Goal: Task Accomplishment & Management: Manage account settings

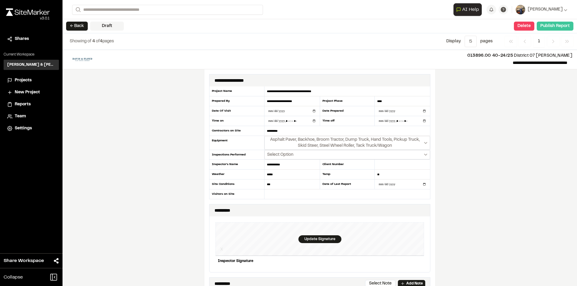
click at [558, 27] on button "Publish Report" at bounding box center [555, 26] width 37 height 9
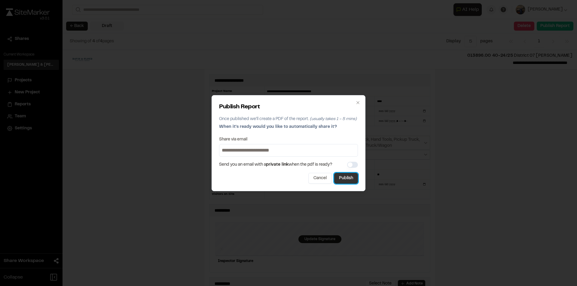
click at [340, 181] on button "Publish" at bounding box center [346, 178] width 24 height 11
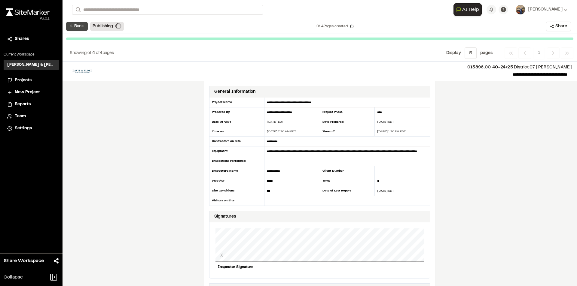
click at [80, 23] on button "← Back" at bounding box center [77, 26] width 22 height 9
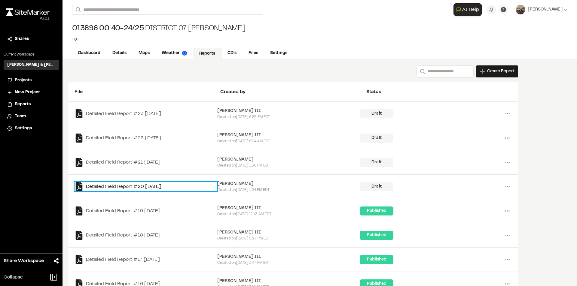
click at [135, 185] on link "Detailed Field Report #20 2025-08-19" at bounding box center [146, 186] width 143 height 9
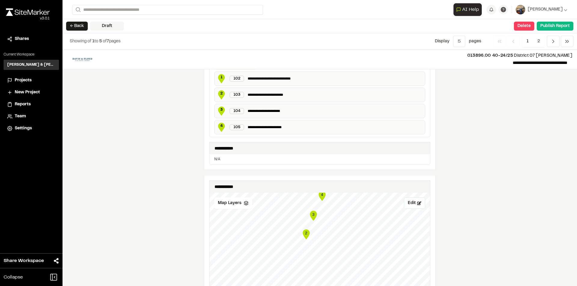
scroll to position [109, 0]
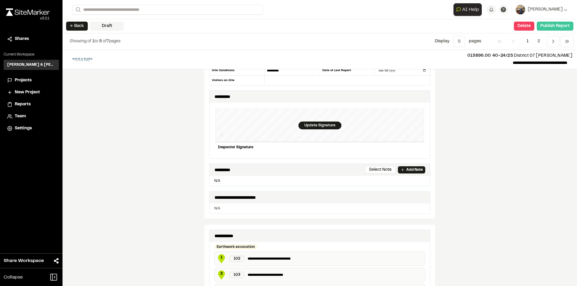
click at [558, 27] on button "Publish Report" at bounding box center [555, 26] width 37 height 9
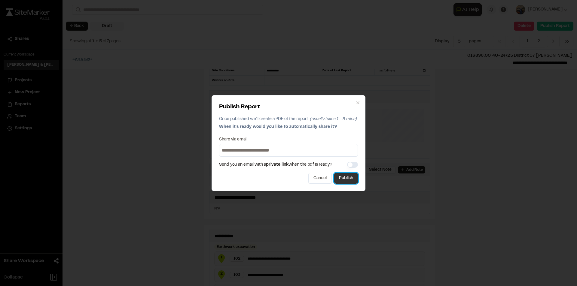
click at [348, 182] on button "Publish" at bounding box center [346, 178] width 24 height 11
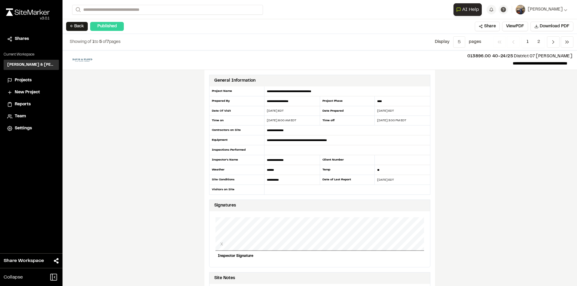
click at [76, 26] on button "← Back" at bounding box center [77, 26] width 22 height 9
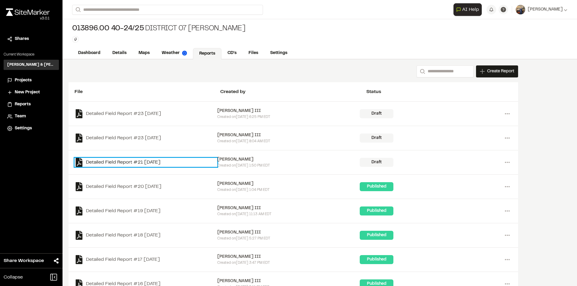
click at [145, 163] on link "Detailed Field Report #21 2025-08-20" at bounding box center [146, 162] width 143 height 9
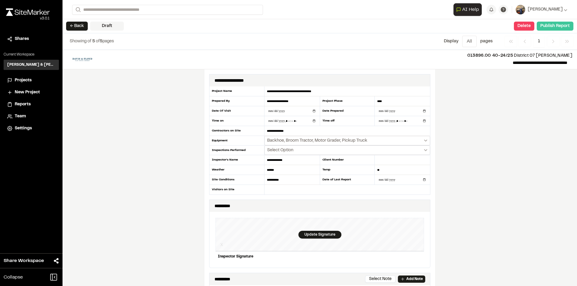
click at [560, 27] on button "Publish Report" at bounding box center [555, 26] width 37 height 9
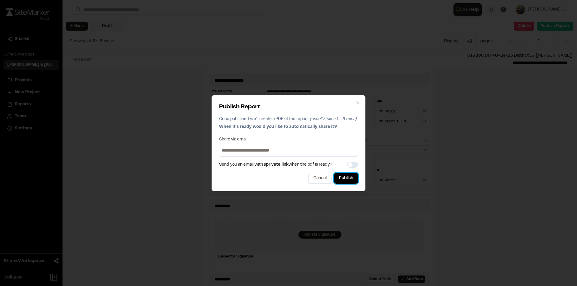
click at [341, 175] on button "Publish" at bounding box center [346, 178] width 24 height 11
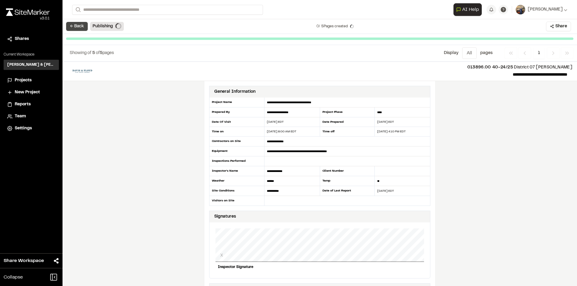
click at [77, 23] on button "← Back" at bounding box center [77, 26] width 22 height 9
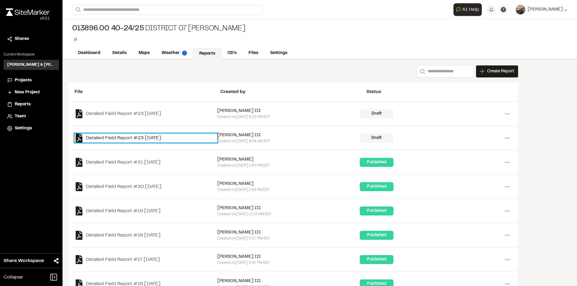
click at [139, 137] on link "Detailed Field Report #23 2025-08-27" at bounding box center [146, 138] width 143 height 9
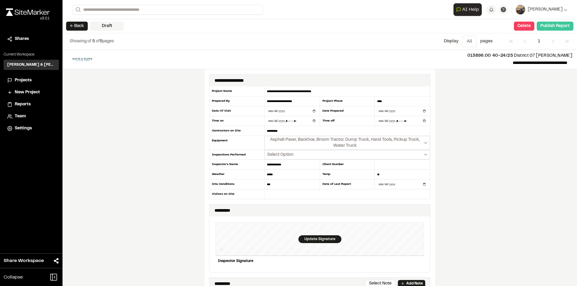
click at [555, 28] on button "Publish Report" at bounding box center [555, 26] width 37 height 9
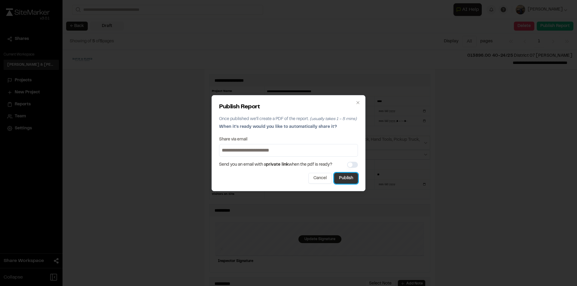
click at [347, 179] on button "Publish" at bounding box center [346, 178] width 24 height 11
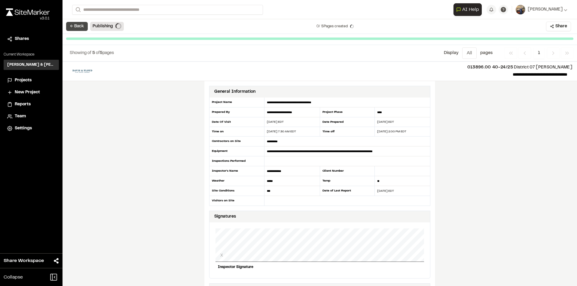
click at [71, 25] on button "← Back" at bounding box center [77, 26] width 22 height 9
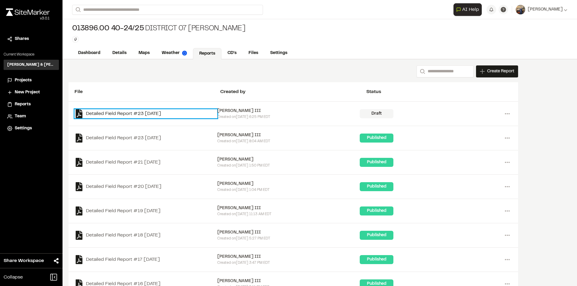
click at [129, 112] on link "Detailed Field Report #23 2025-08-28" at bounding box center [146, 113] width 143 height 9
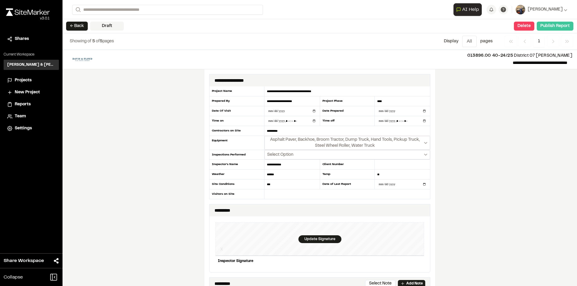
click at [558, 29] on button "Publish Report" at bounding box center [555, 26] width 37 height 9
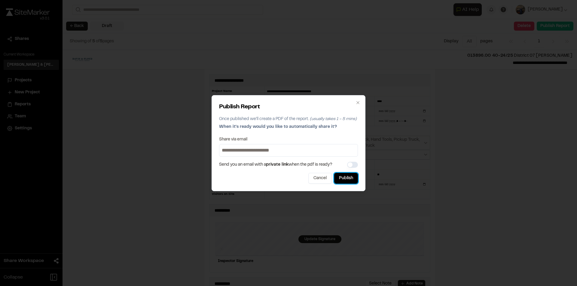
click at [351, 179] on button "Publish" at bounding box center [346, 178] width 24 height 11
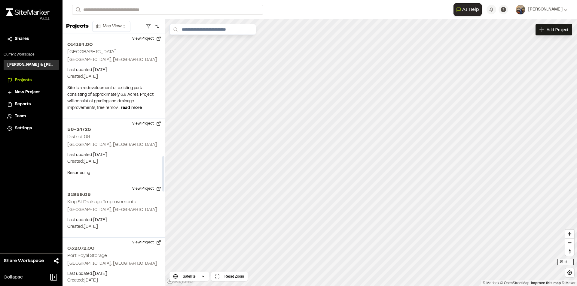
scroll to position [871, 0]
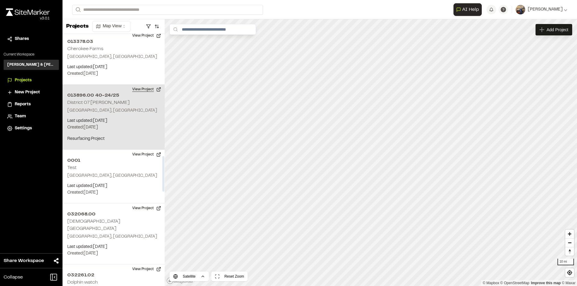
click at [140, 89] on button "View Project" at bounding box center [147, 90] width 36 height 10
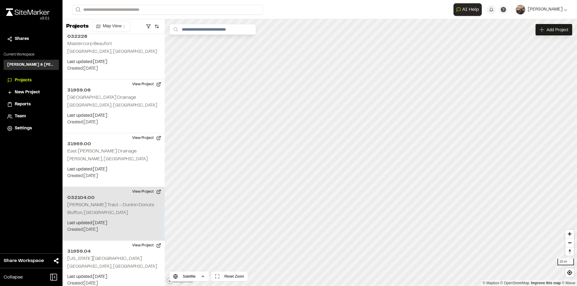
scroll to position [1215, 0]
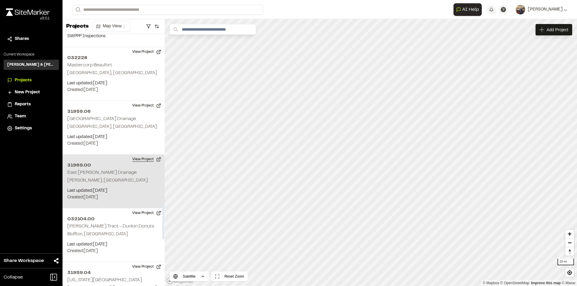
click at [142, 155] on button "View Project" at bounding box center [147, 160] width 36 height 10
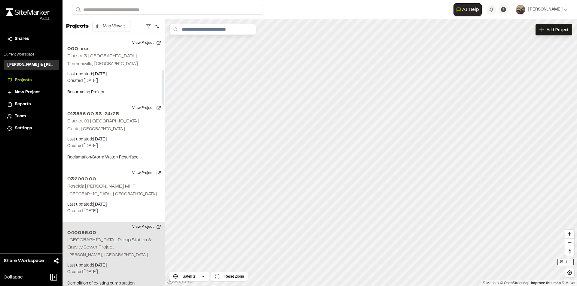
scroll to position [253, 0]
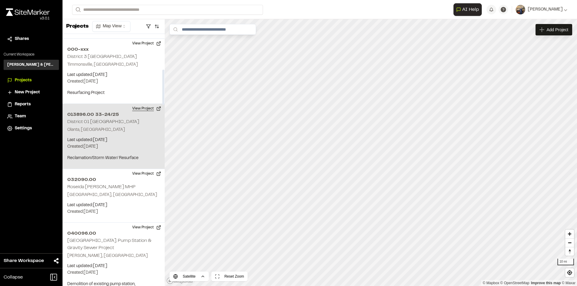
click at [144, 107] on button "View Project" at bounding box center [147, 109] width 36 height 10
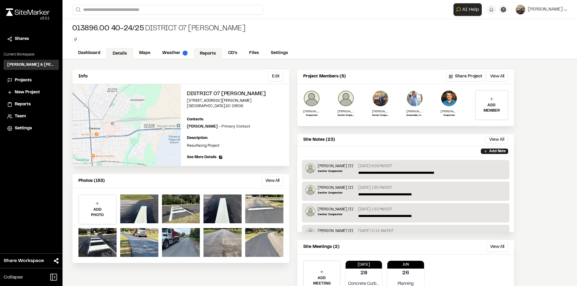
click at [210, 52] on link "Reports" at bounding box center [208, 53] width 29 height 11
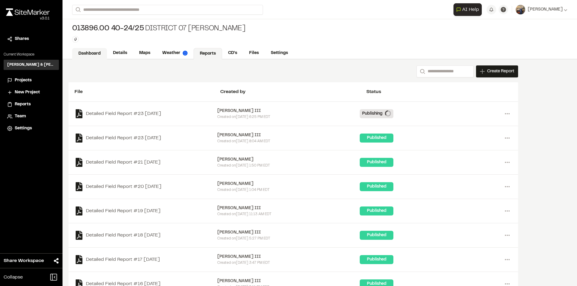
click at [100, 56] on link "Dashboard" at bounding box center [89, 53] width 35 height 11
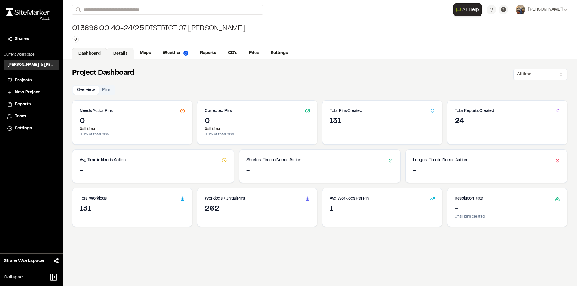
click at [128, 52] on link "Details" at bounding box center [120, 53] width 27 height 11
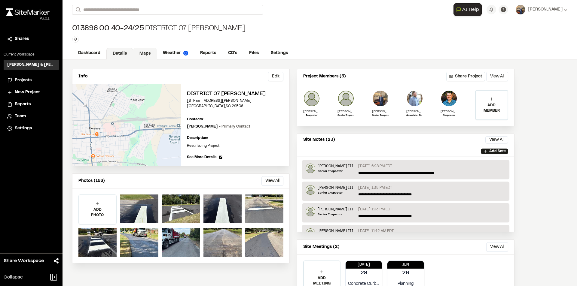
click at [145, 52] on link "Maps" at bounding box center [145, 53] width 24 height 11
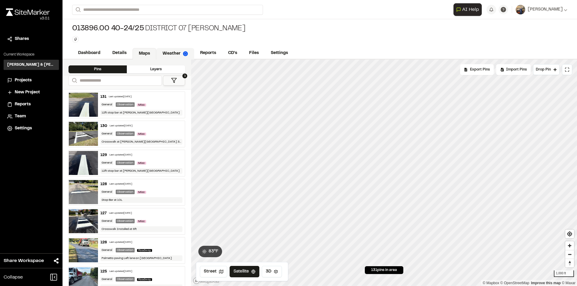
click at [165, 53] on link "Weather" at bounding box center [175, 53] width 38 height 11
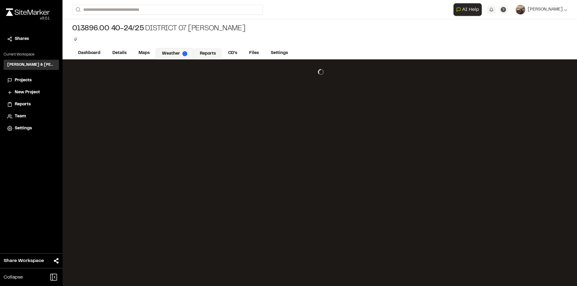
click at [206, 53] on link "Reports" at bounding box center [208, 53] width 29 height 11
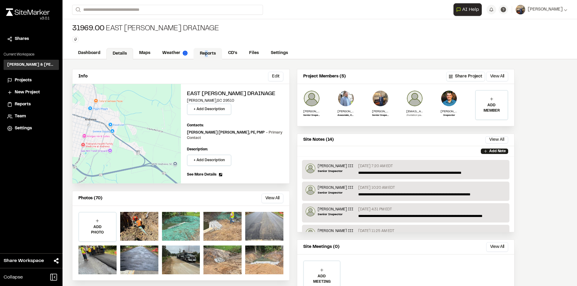
click at [206, 51] on link "Reports" at bounding box center [208, 53] width 29 height 11
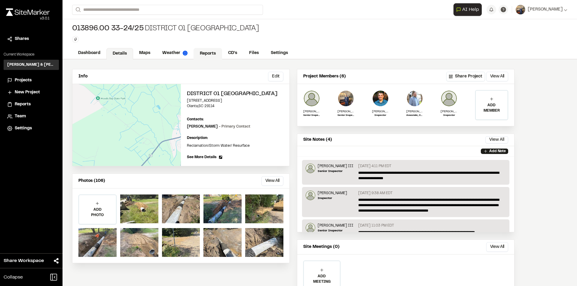
click at [211, 51] on link "Reports" at bounding box center [208, 53] width 29 height 11
